Goal: Information Seeking & Learning: Check status

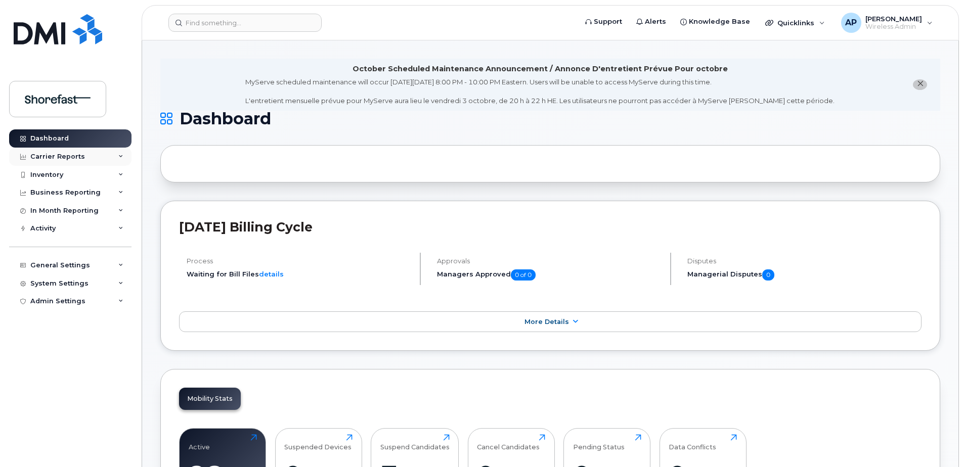
click at [97, 158] on div "Carrier Reports" at bounding box center [70, 157] width 122 height 18
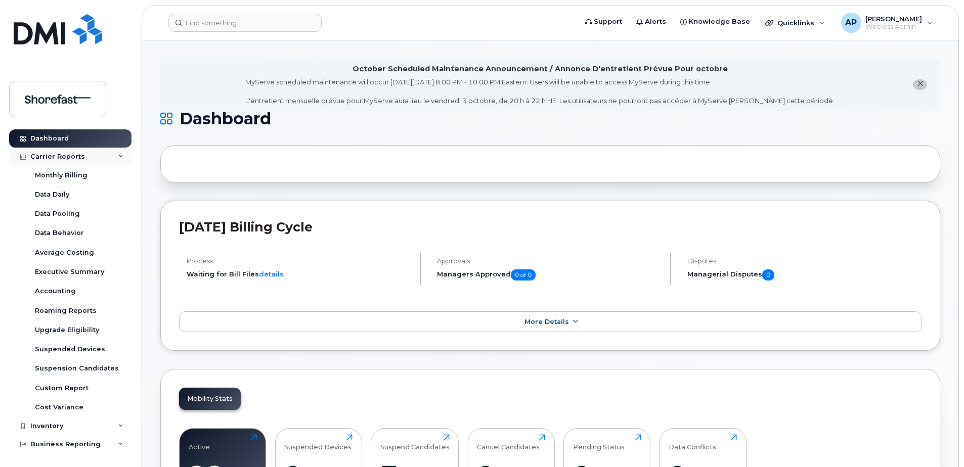
click at [97, 158] on div "Carrier Reports" at bounding box center [70, 157] width 122 height 18
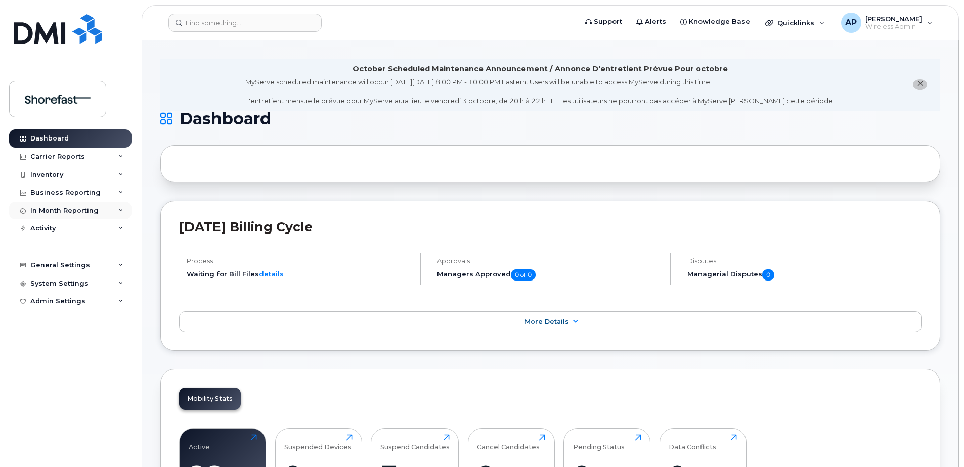
click at [88, 207] on div "In Month Reporting" at bounding box center [64, 211] width 68 height 8
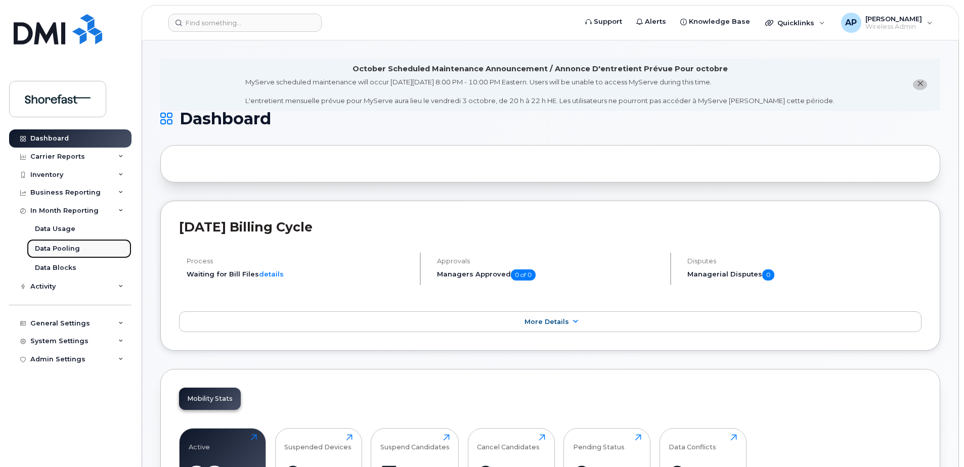
click at [69, 249] on div "Data Pooling" at bounding box center [57, 248] width 45 height 9
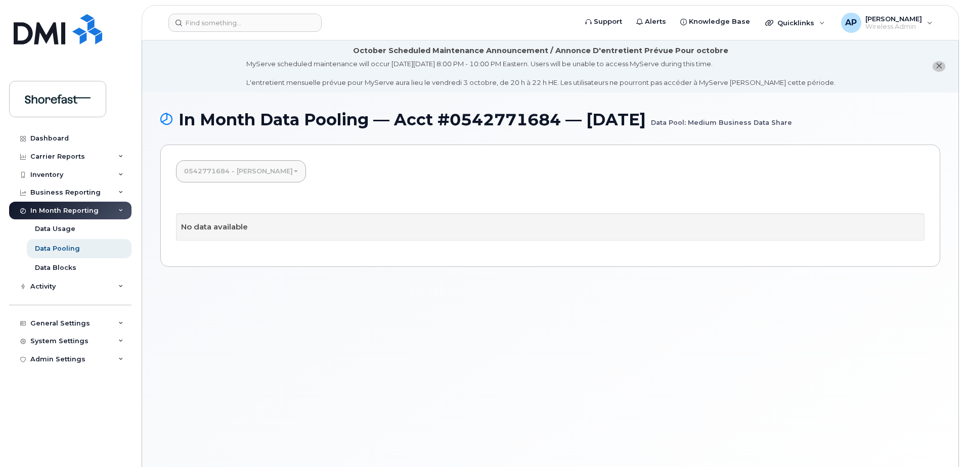
click at [215, 169] on link "0542771684 - [PERSON_NAME]" at bounding box center [241, 171] width 130 height 22
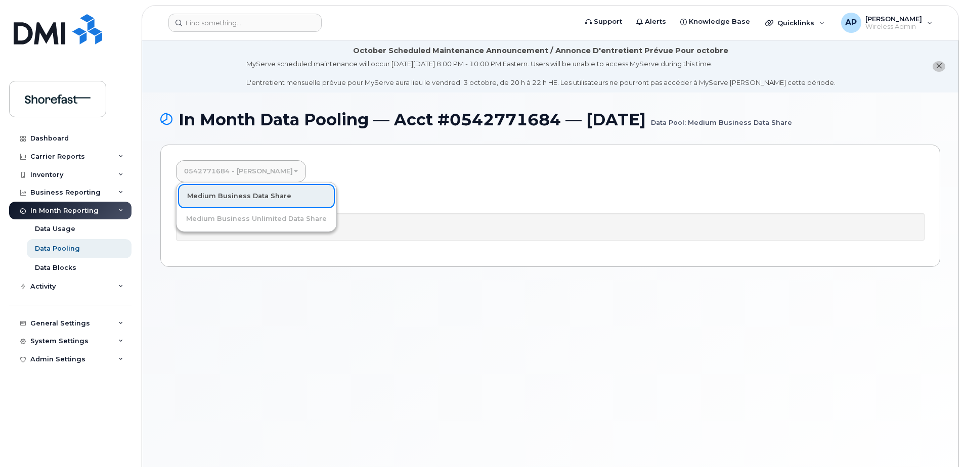
click at [215, 169] on link "0542771684 - [PERSON_NAME]" at bounding box center [241, 171] width 130 height 22
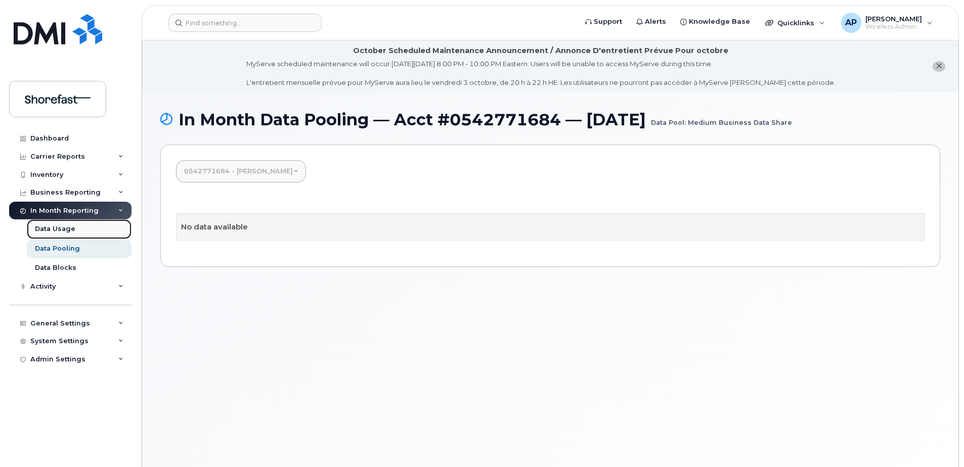
click at [60, 220] on link "Data Usage" at bounding box center [79, 228] width 105 height 19
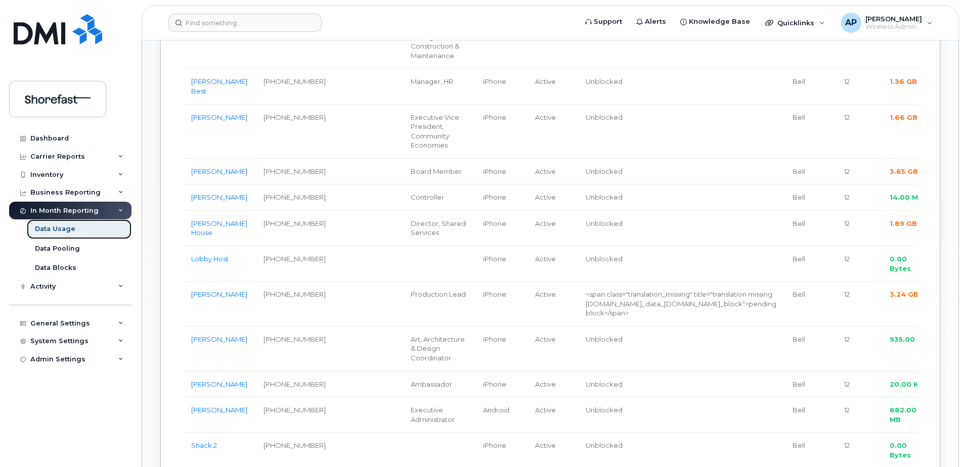
scroll to position [708, 0]
drag, startPoint x: 206, startPoint y: 325, endPoint x: 211, endPoint y: 322, distance: 6.1
click at [206, 300] on link "[PERSON_NAME]" at bounding box center [219, 296] width 56 height 8
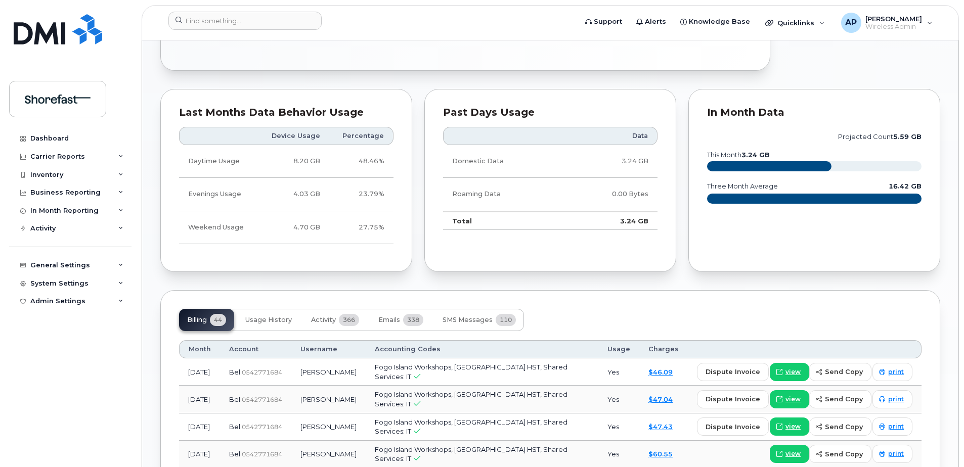
scroll to position [759, 0]
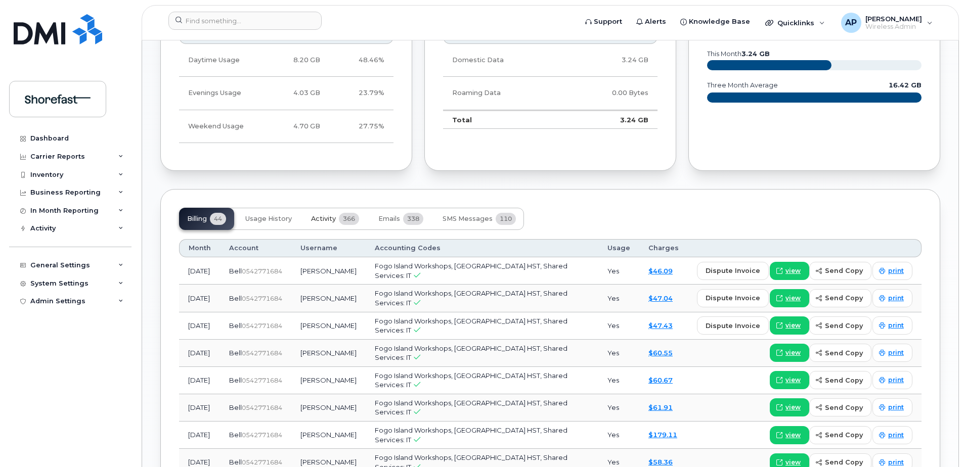
click at [327, 216] on span "Activity" at bounding box center [323, 219] width 25 height 8
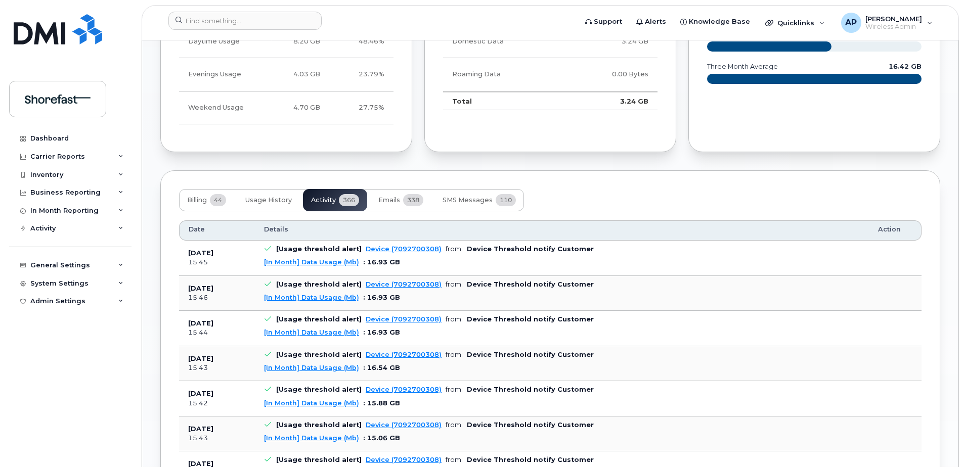
scroll to position [809, 0]
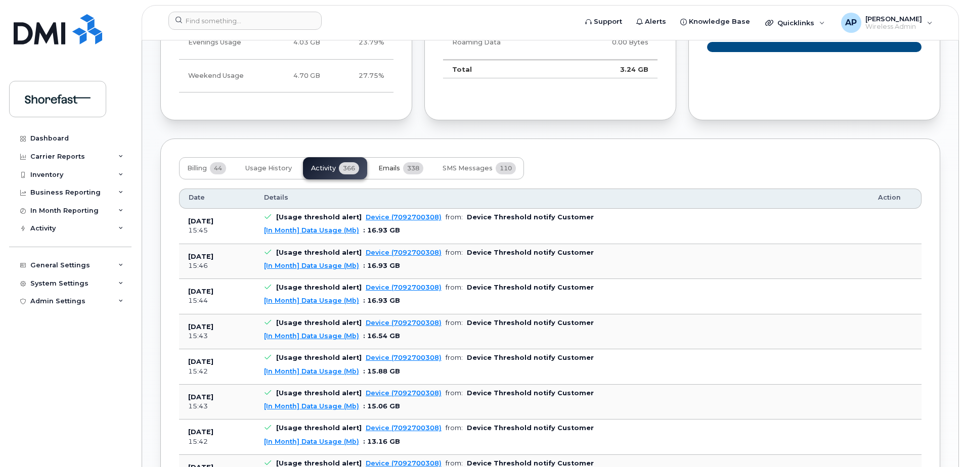
click at [395, 172] on button "Emails 338" at bounding box center [400, 168] width 61 height 22
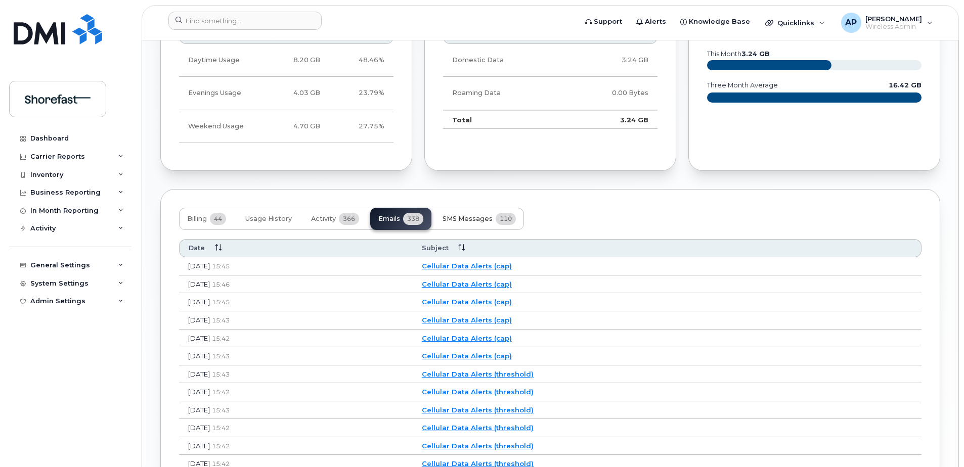
click at [456, 213] on button "SMS Messages 110" at bounding box center [479, 219] width 90 height 22
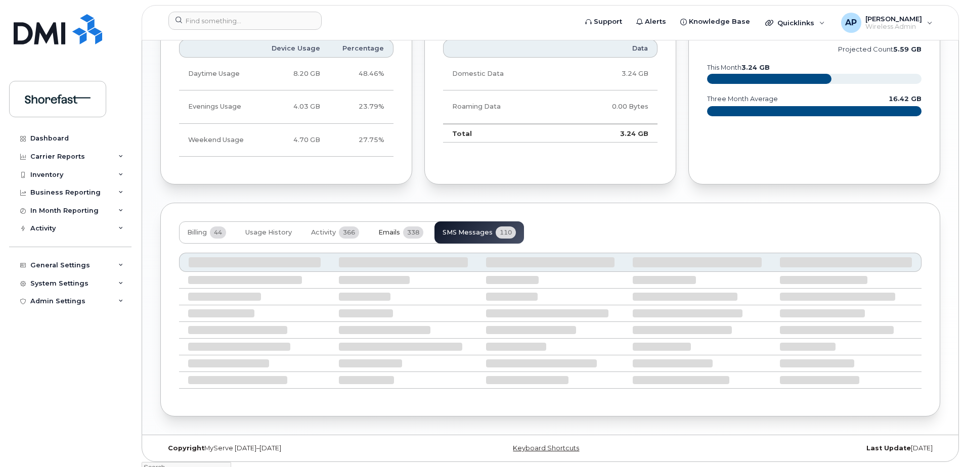
scroll to position [759, 0]
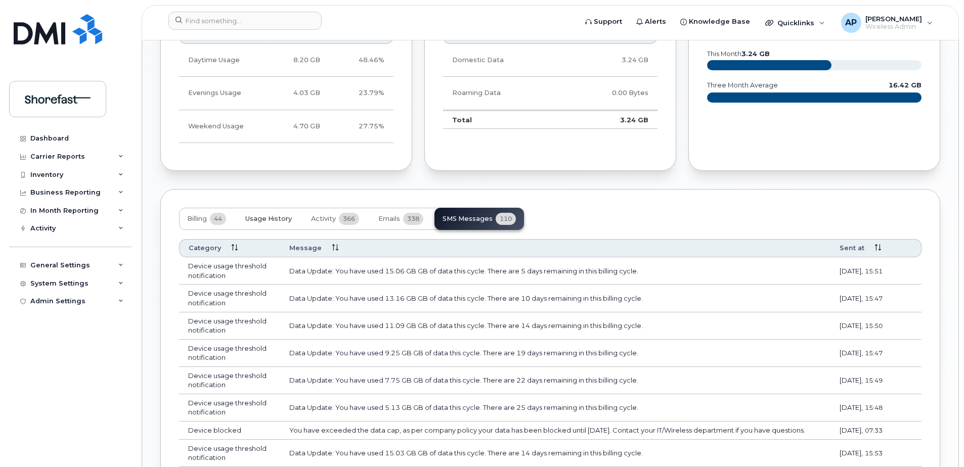
click at [260, 213] on button "Usage History" at bounding box center [268, 219] width 63 height 22
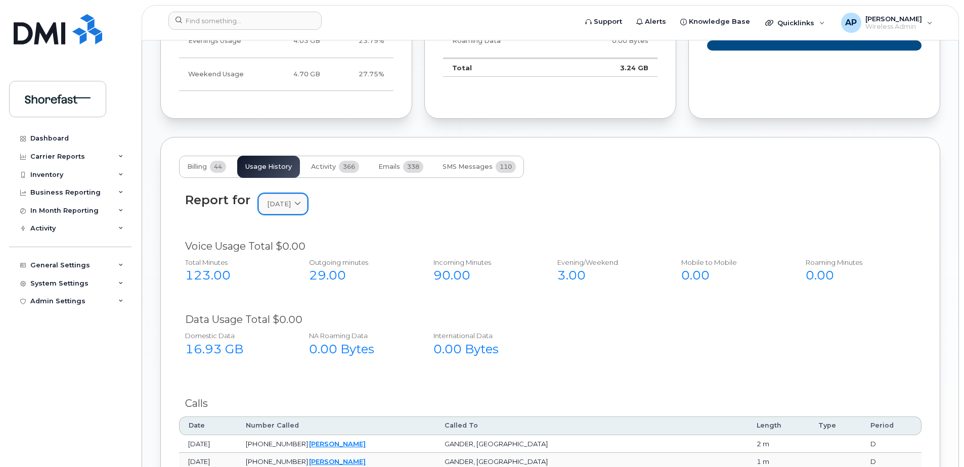
scroll to position [809, 0]
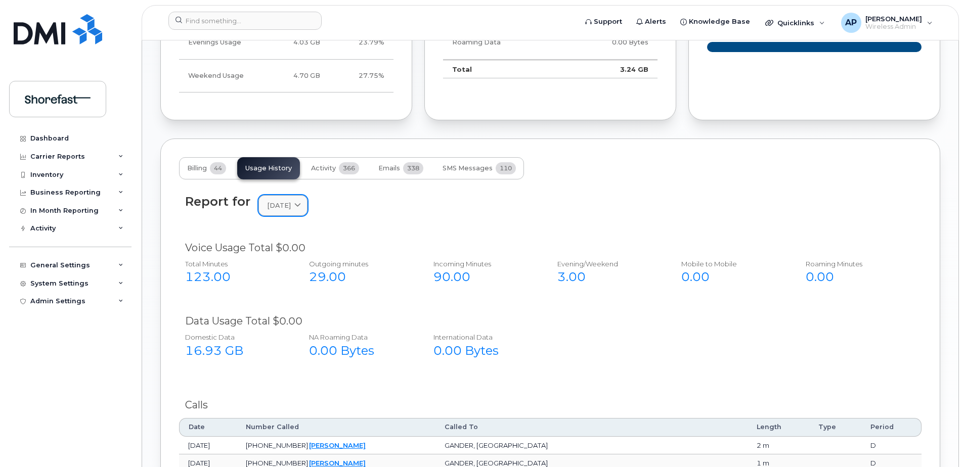
click at [291, 203] on span "[DATE]" at bounding box center [279, 206] width 24 height 10
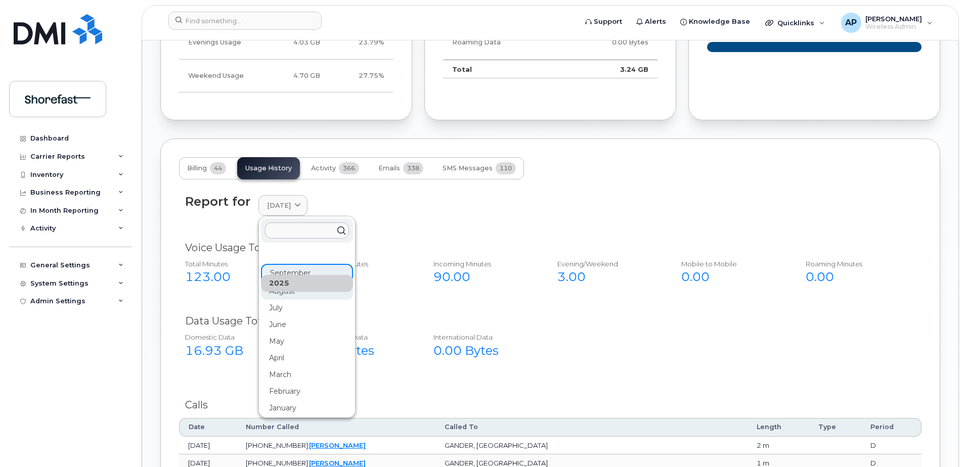
click at [291, 297] on div "August" at bounding box center [307, 291] width 92 height 17
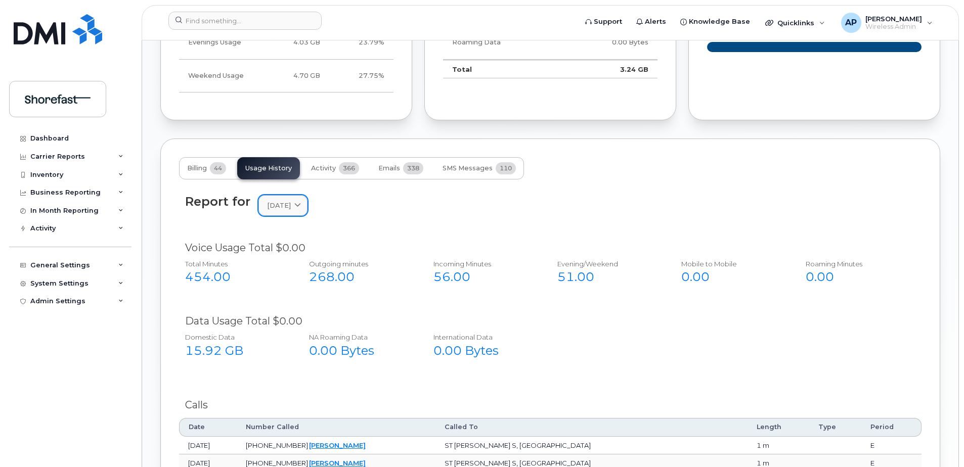
click at [291, 207] on span "[DATE]" at bounding box center [279, 206] width 24 height 10
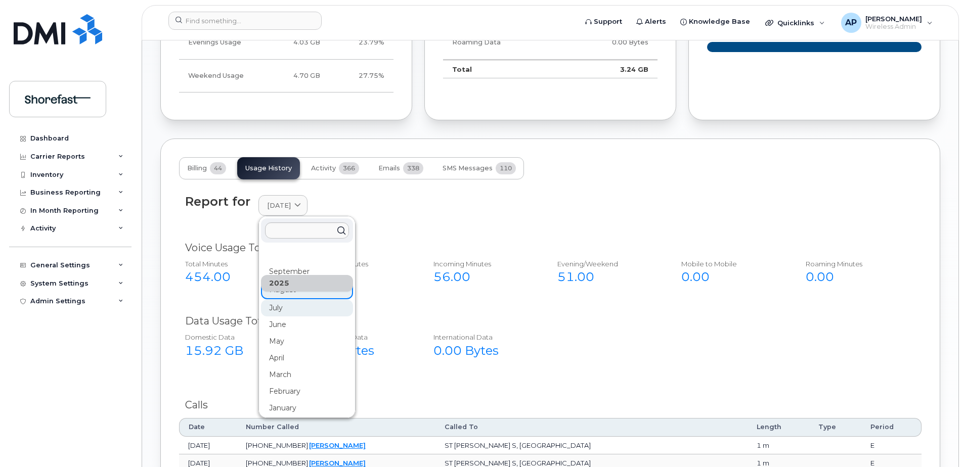
click at [291, 304] on div "July" at bounding box center [307, 308] width 92 height 17
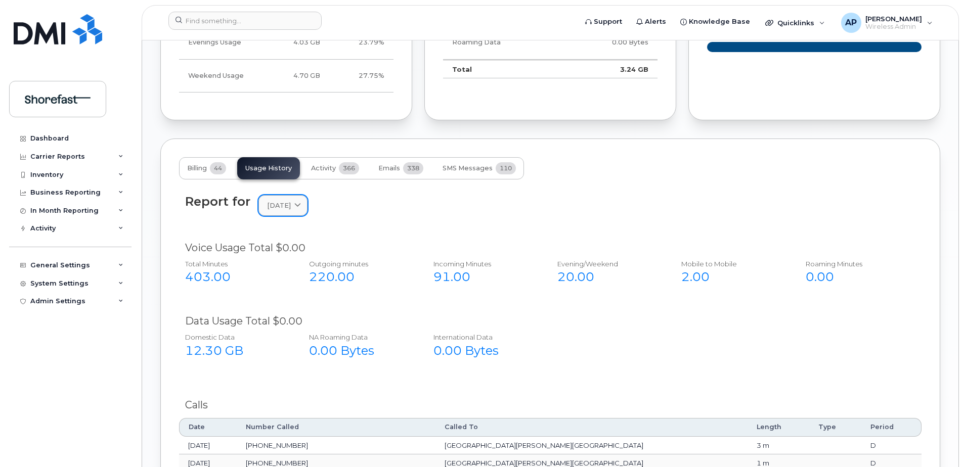
click at [286, 208] on span "[DATE]" at bounding box center [279, 206] width 24 height 10
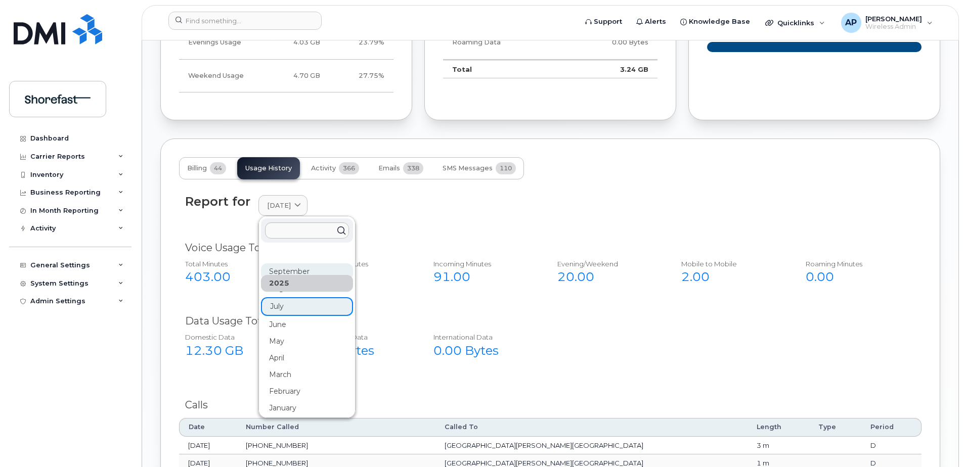
click at [285, 268] on div "September" at bounding box center [307, 271] width 92 height 17
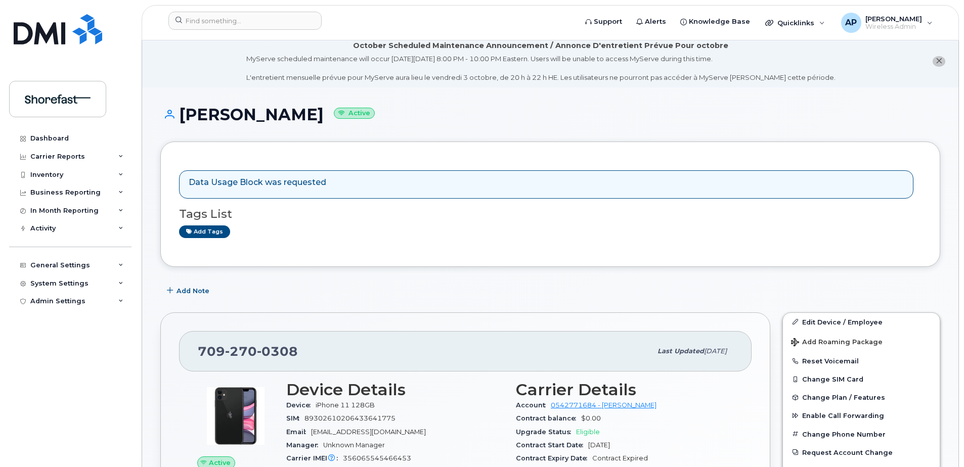
scroll to position [0, 0]
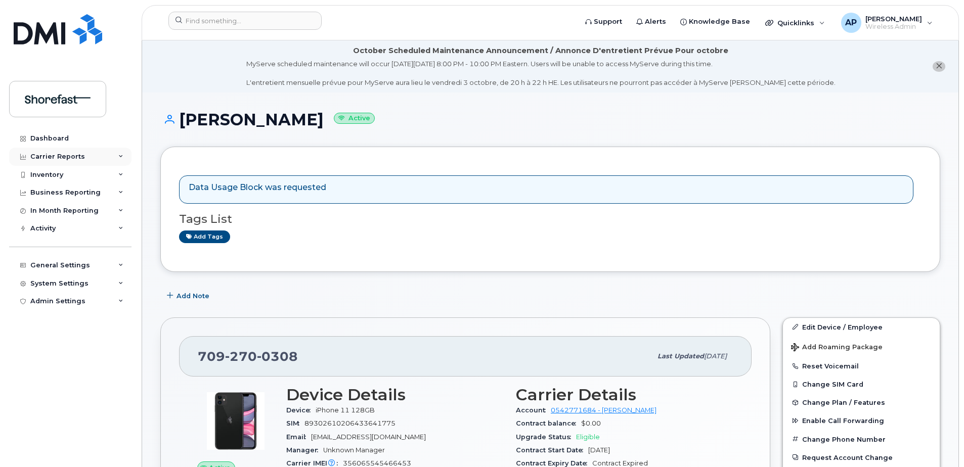
click at [86, 156] on div "Carrier Reports" at bounding box center [70, 157] width 122 height 18
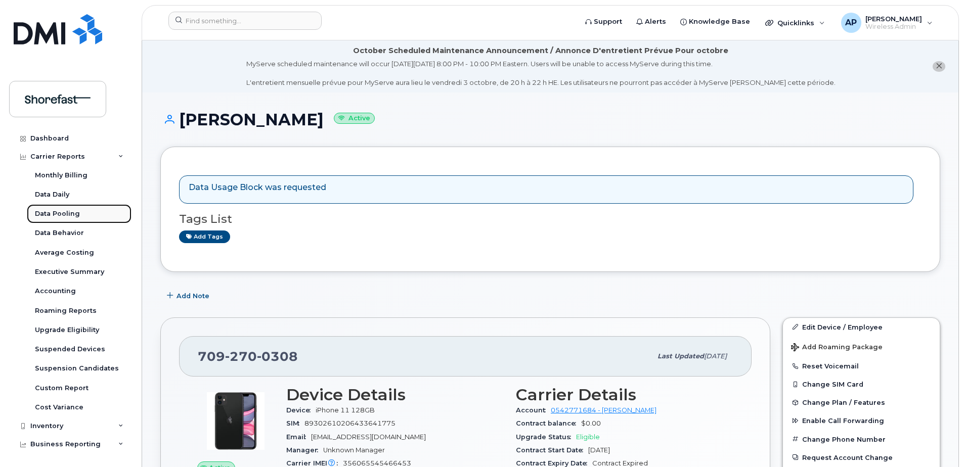
click at [67, 217] on div "Data Pooling" at bounding box center [57, 213] width 45 height 9
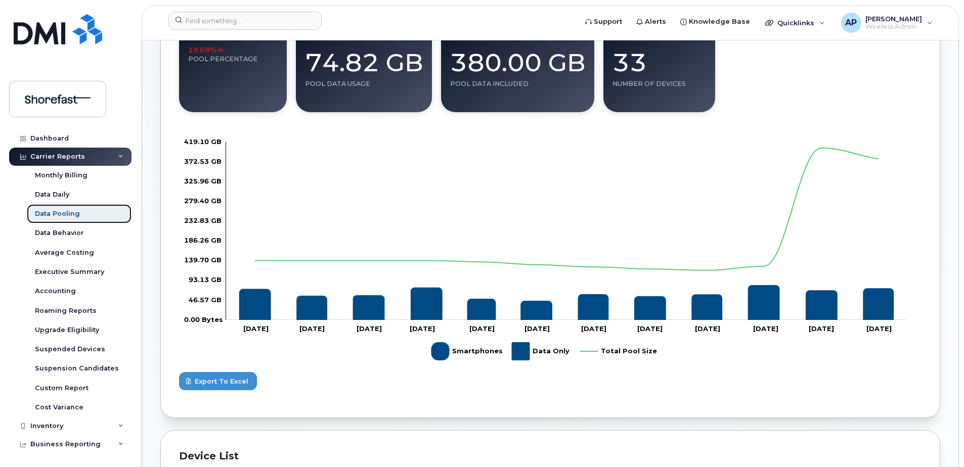
scroll to position [173, 0]
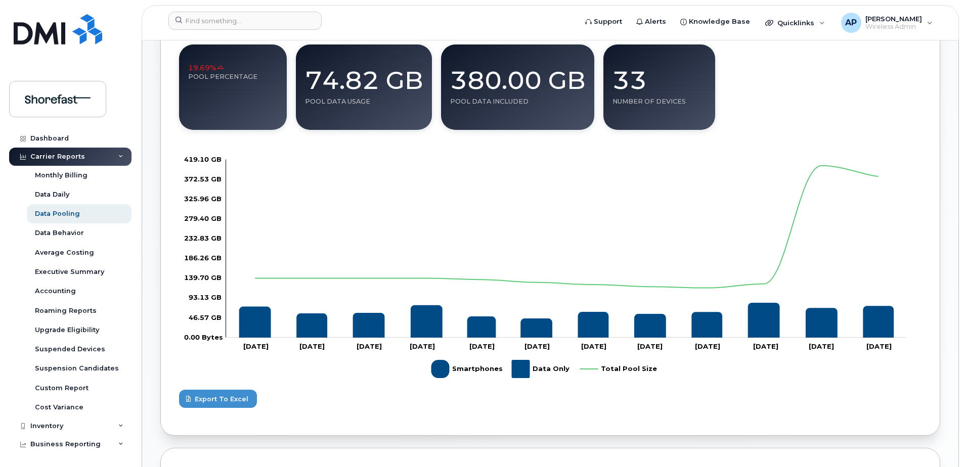
click at [435, 369] on rect "Legend" at bounding box center [466, 369] width 70 height 26
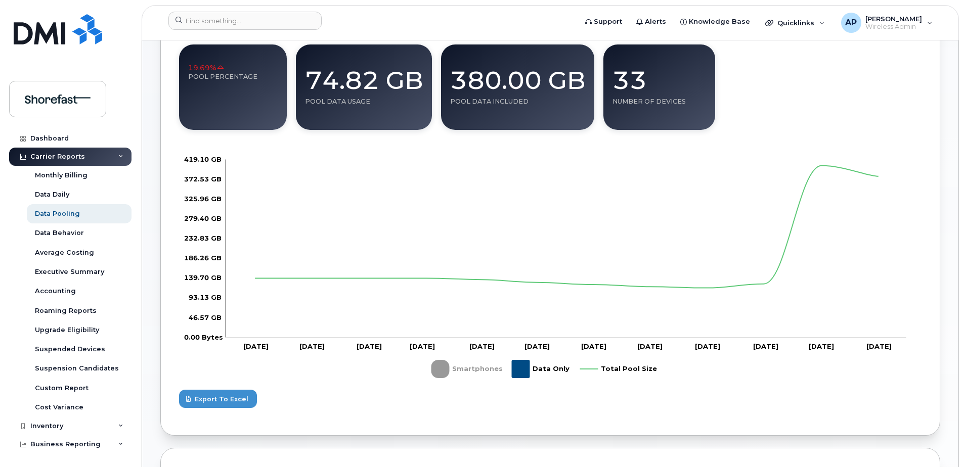
click at [435, 369] on rect "Legend" at bounding box center [466, 369] width 70 height 26
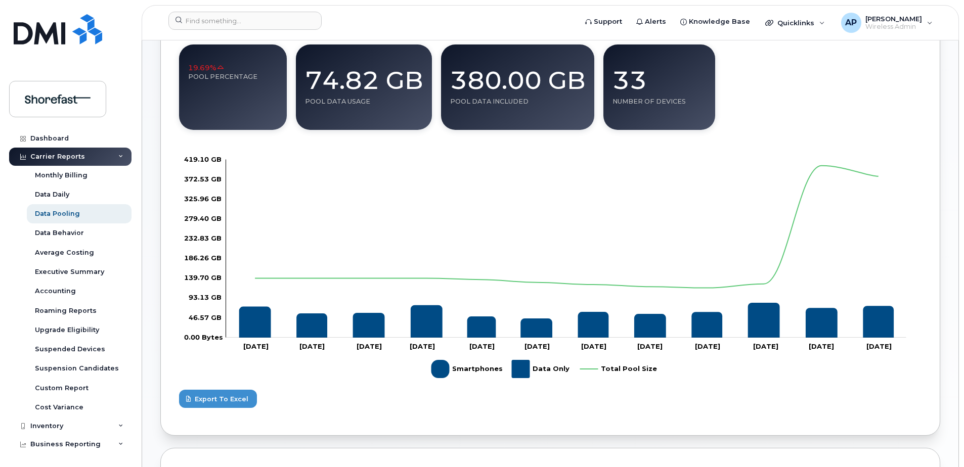
click at [519, 366] on rect "Legend" at bounding box center [541, 369] width 58 height 26
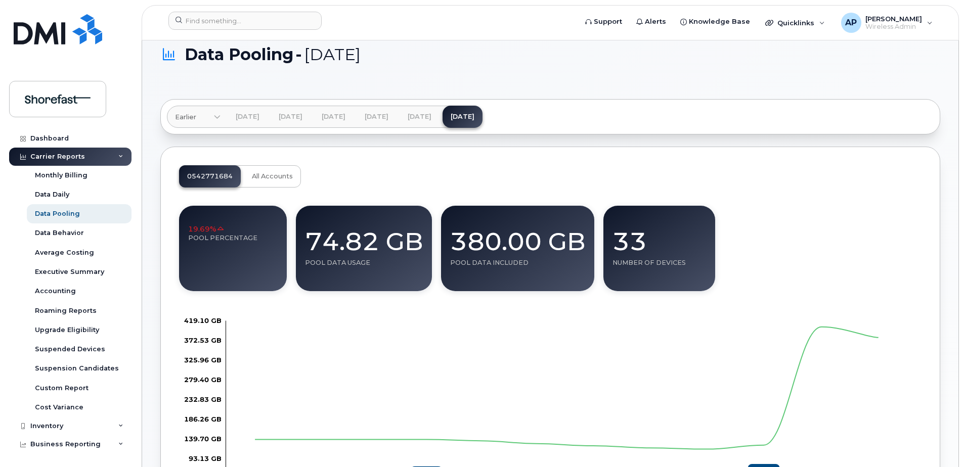
scroll to position [0, 0]
